Goal: Register for event/course

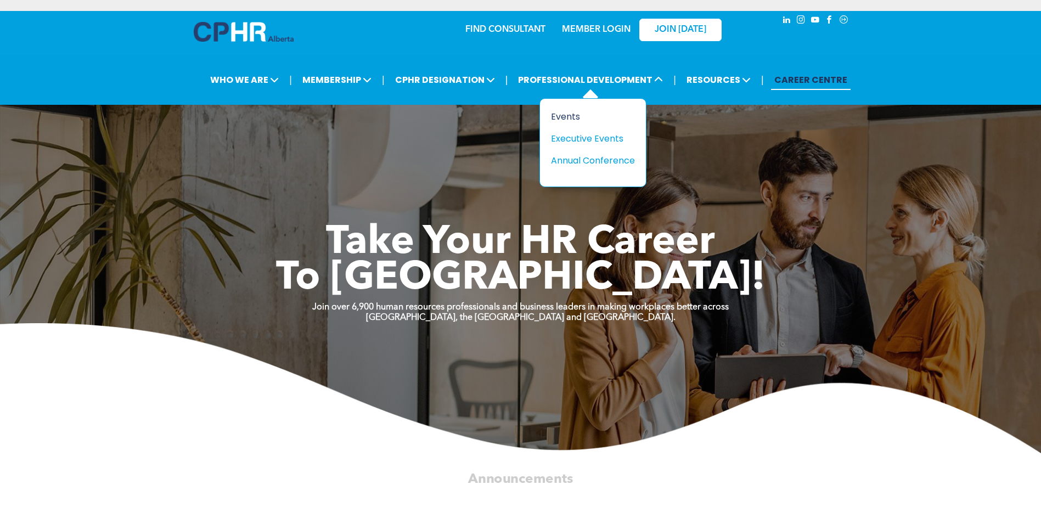
click at [570, 117] on div "Events" at bounding box center [589, 117] width 76 height 14
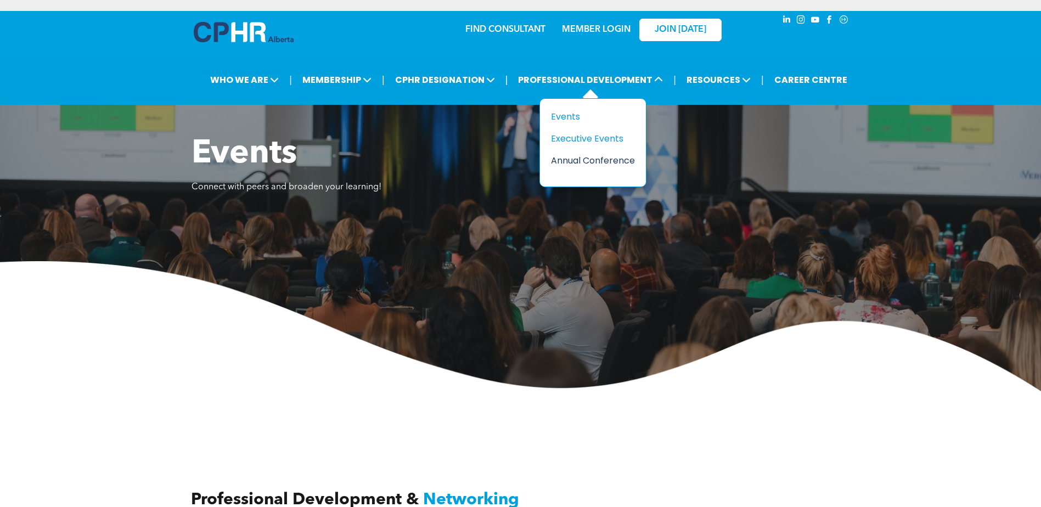
click at [576, 161] on div "Annual Conference" at bounding box center [589, 161] width 76 height 14
